Goal: Task Accomplishment & Management: Manage account settings

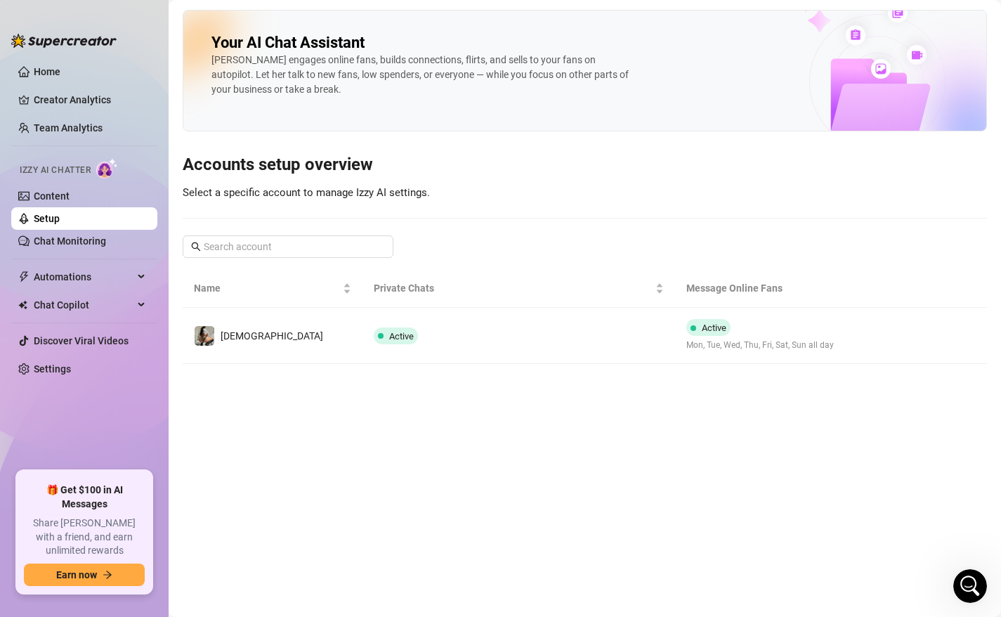
click at [700, 449] on main "Your AI Chat Assistant [PERSON_NAME] engages online fans, builds connections, f…" at bounding box center [585, 308] width 832 height 617
click at [974, 577] on div "Open Intercom Messenger" at bounding box center [968, 583] width 46 height 46
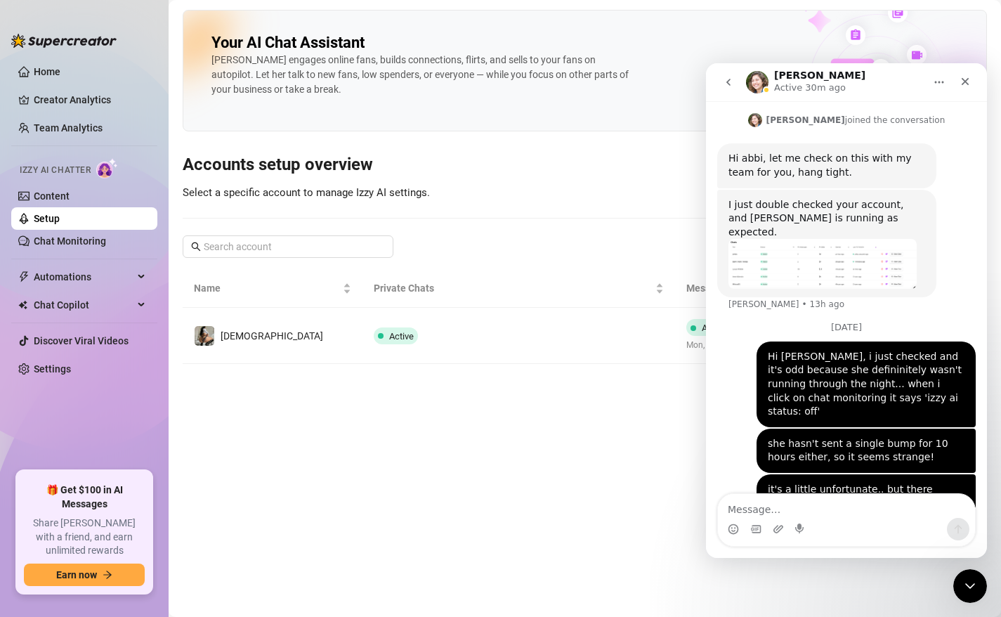
scroll to position [929, 0]
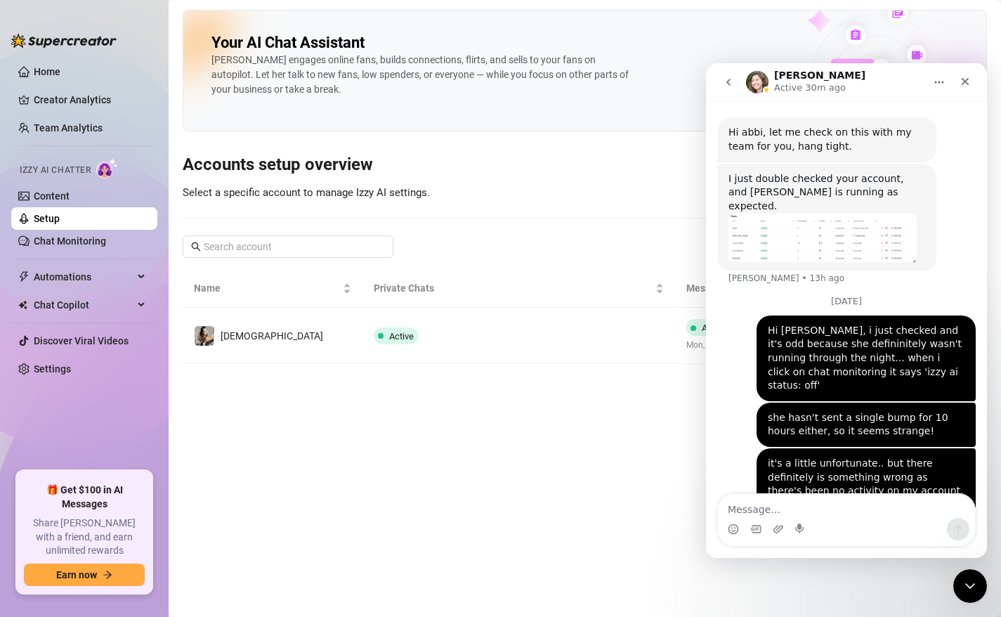
click at [598, 478] on main "Your AI Chat Assistant [PERSON_NAME] engages online fans, builds connections, f…" at bounding box center [585, 308] width 832 height 617
click at [104, 235] on link "Chat Monitoring" at bounding box center [70, 240] width 72 height 11
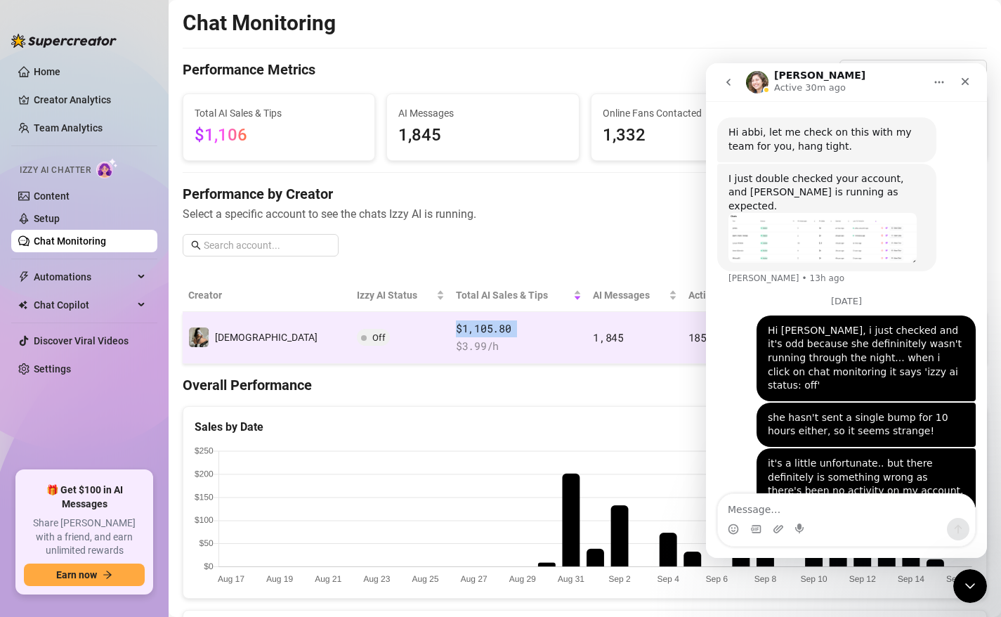
click at [450, 337] on td "$1,105.80 $ 3.99 /h" at bounding box center [518, 338] width 137 height 52
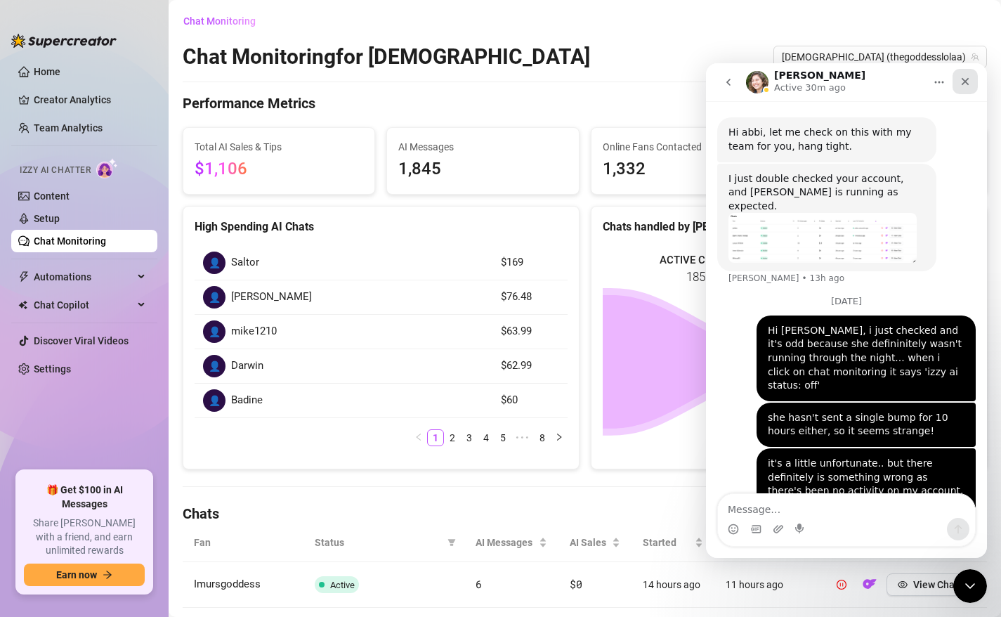
click at [966, 79] on icon "Close" at bounding box center [966, 82] width 8 height 8
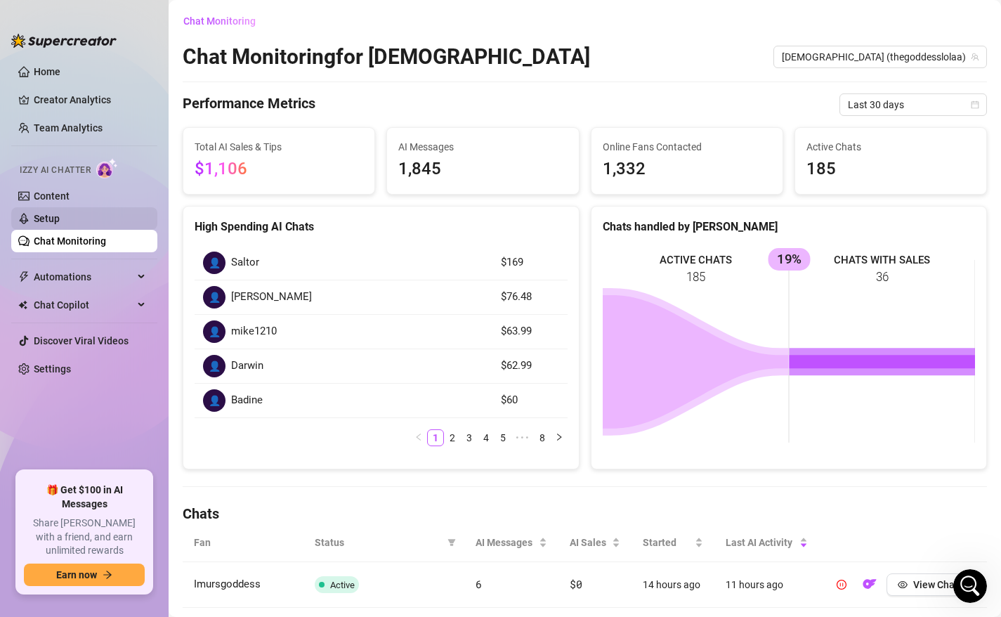
click at [60, 213] on link "Setup" at bounding box center [47, 218] width 26 height 11
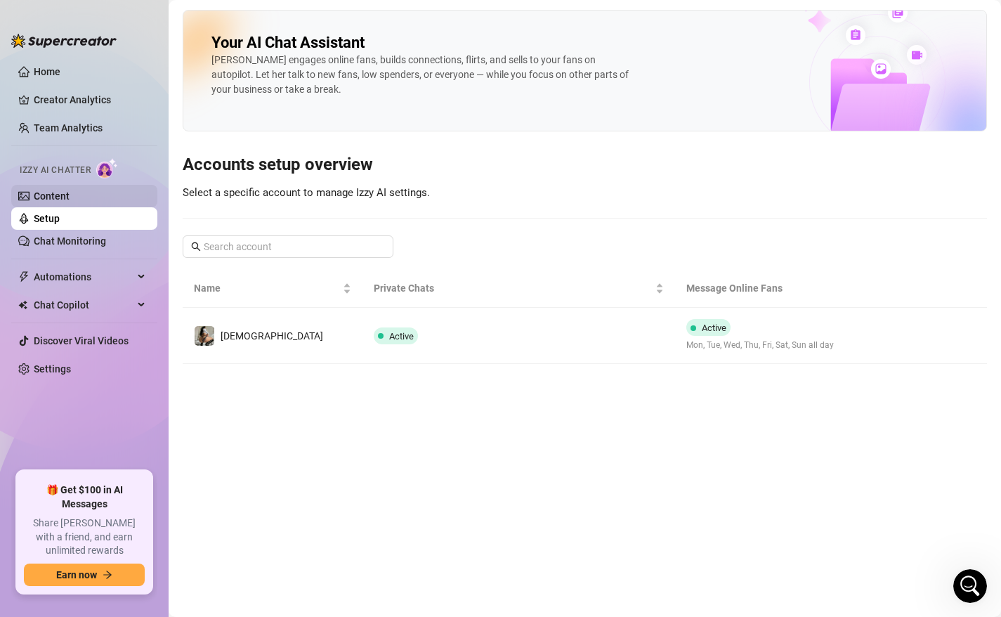
click at [70, 199] on link "Content" at bounding box center [52, 195] width 36 height 11
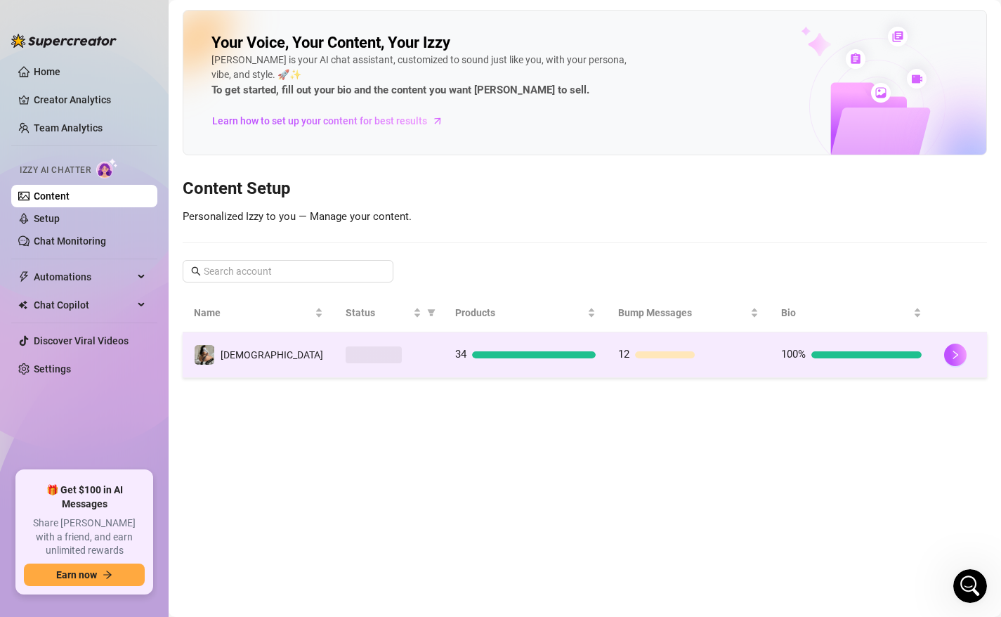
click at [346, 361] on span at bounding box center [374, 354] width 56 height 17
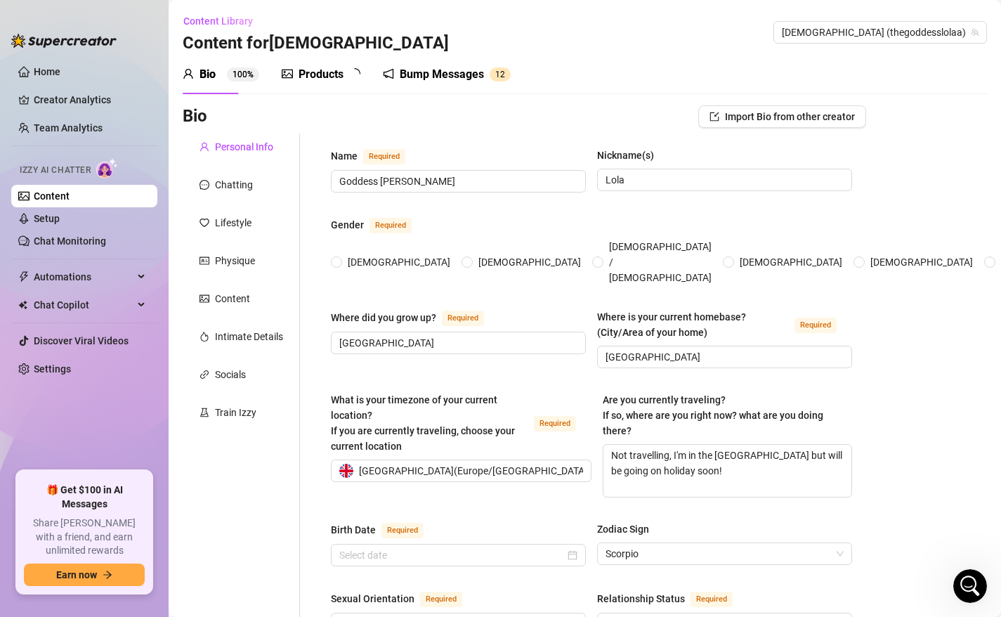
radio input "true"
type input "[DATE]"
click at [431, 79] on div "Bump Messages" at bounding box center [451, 74] width 84 height 17
